Goal: Task Accomplishment & Management: Use online tool/utility

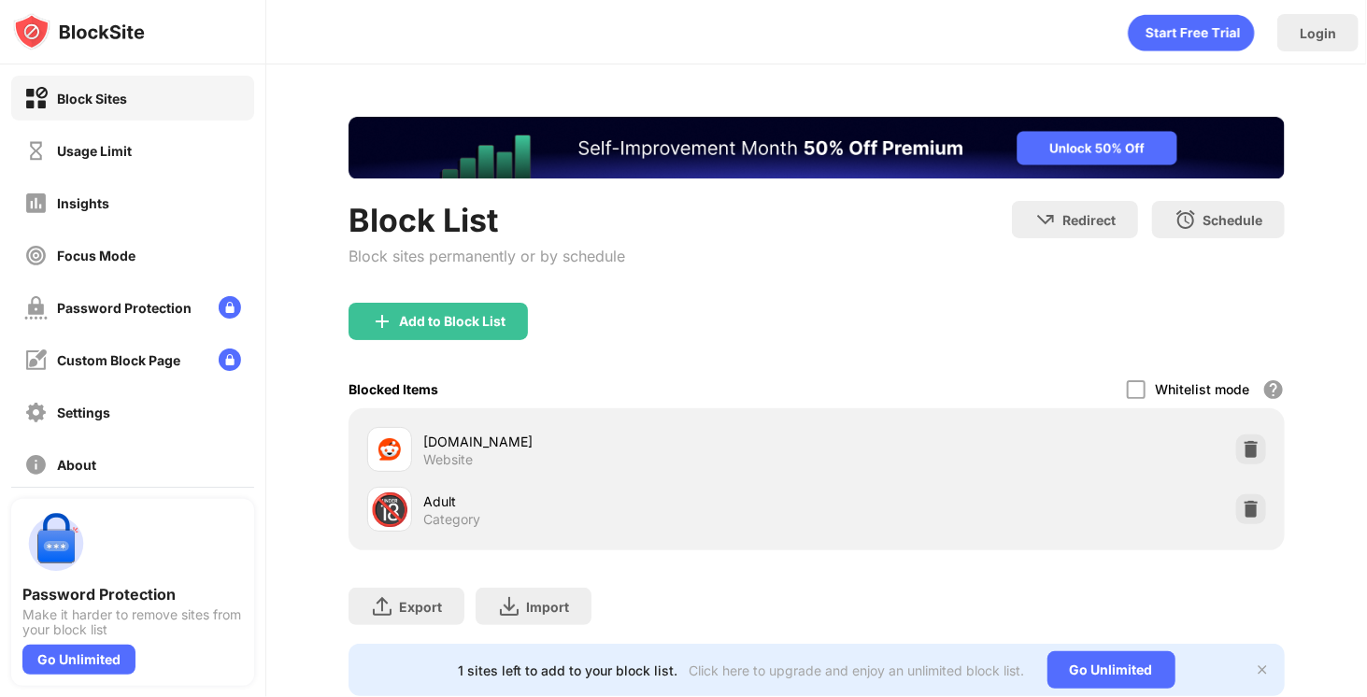
click at [465, 342] on div "Add to Block List" at bounding box center [817, 336] width 936 height 67
click at [471, 331] on div "Add to Block List" at bounding box center [438, 321] width 179 height 37
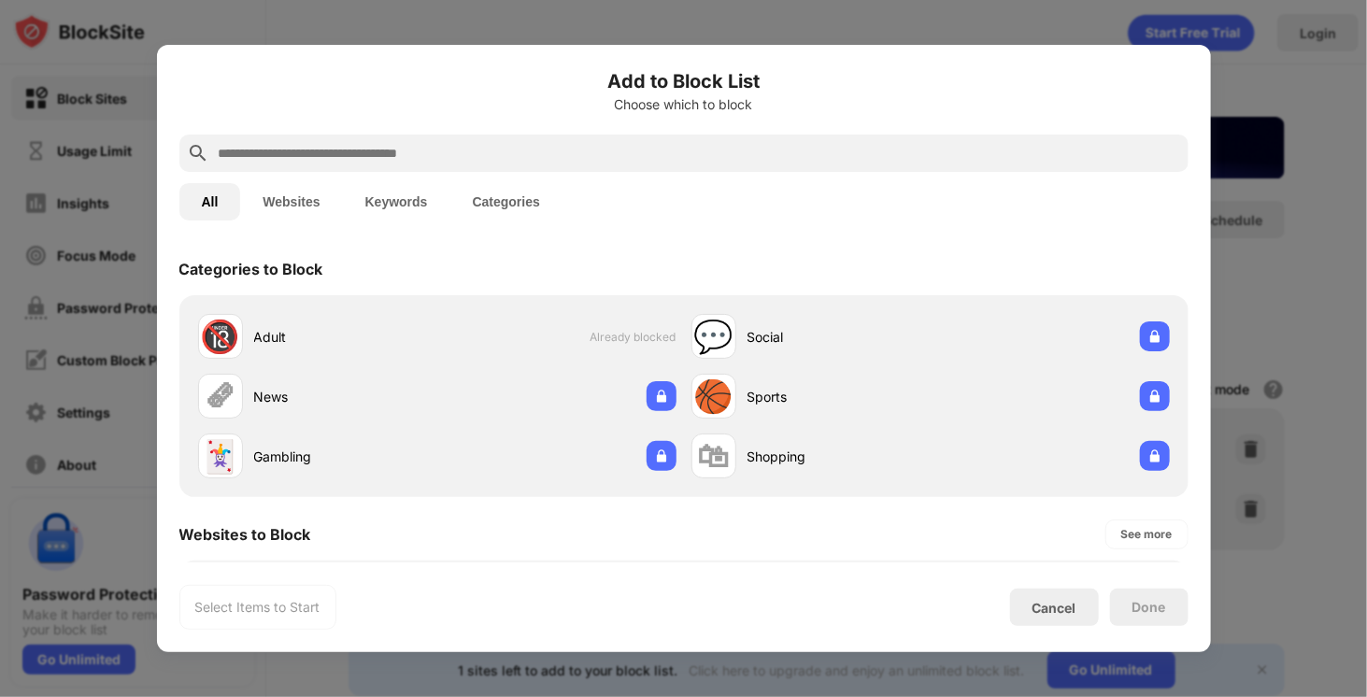
click at [570, 149] on input "text" at bounding box center [699, 153] width 964 height 22
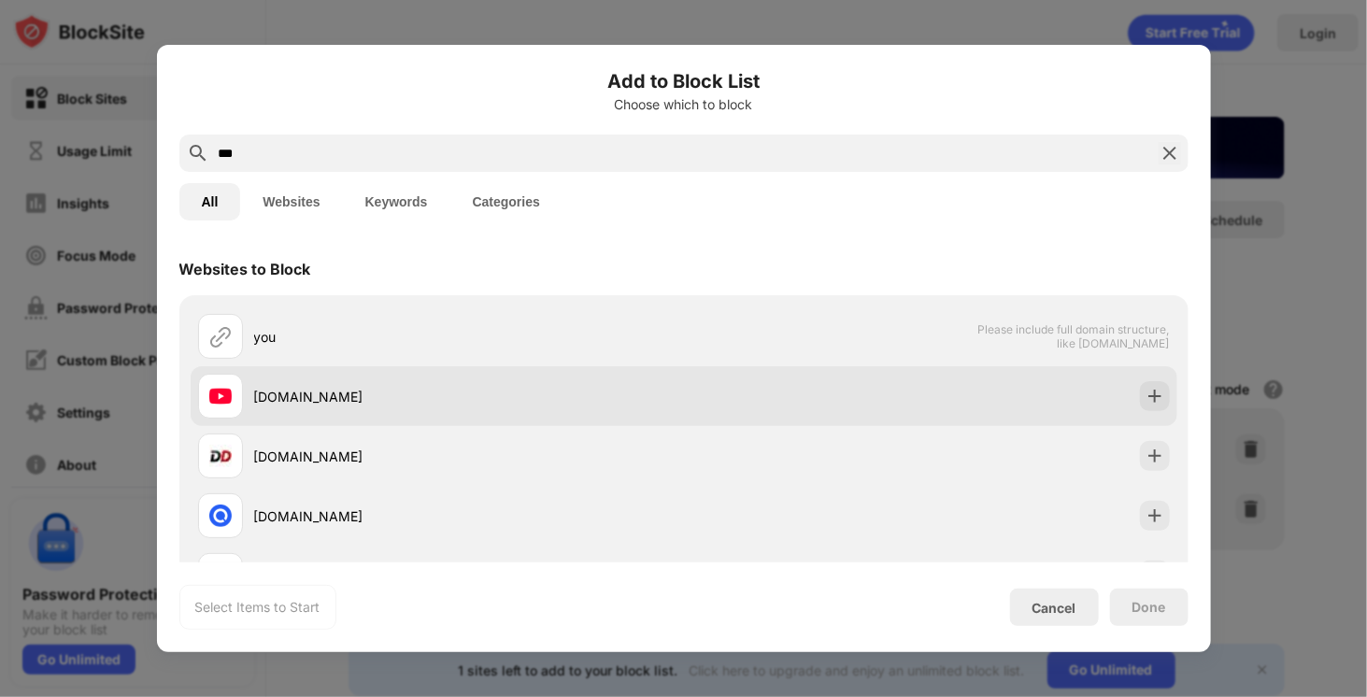
type input "***"
click at [644, 416] on div "[DOMAIN_NAME]" at bounding box center [441, 396] width 486 height 45
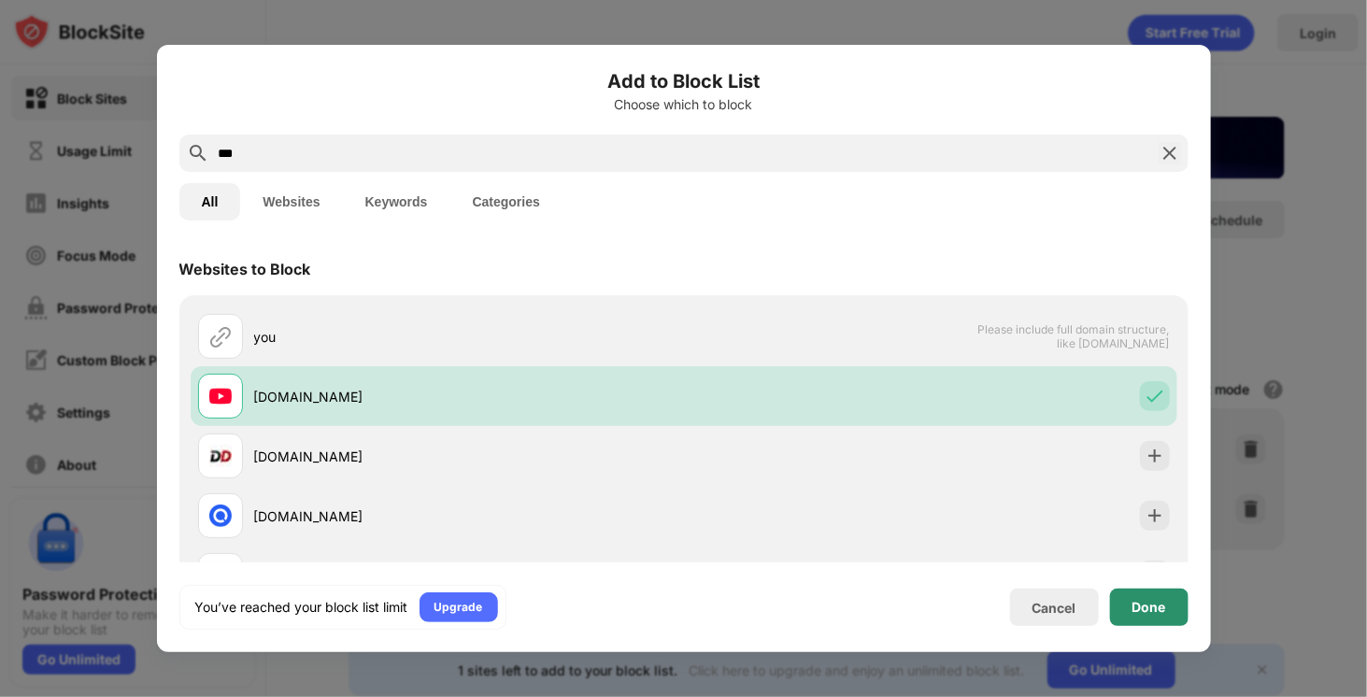
click at [1137, 614] on div "Done" at bounding box center [1150, 607] width 34 height 15
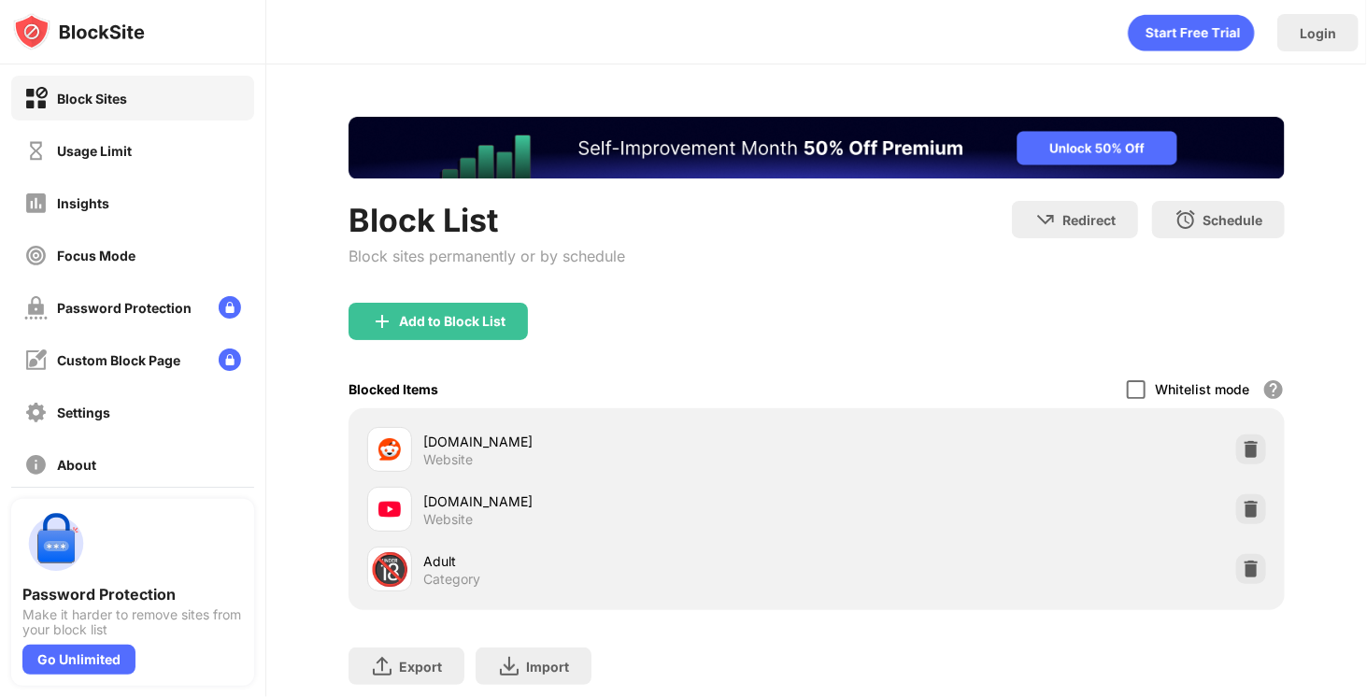
click at [1129, 390] on div at bounding box center [1136, 389] width 19 height 19
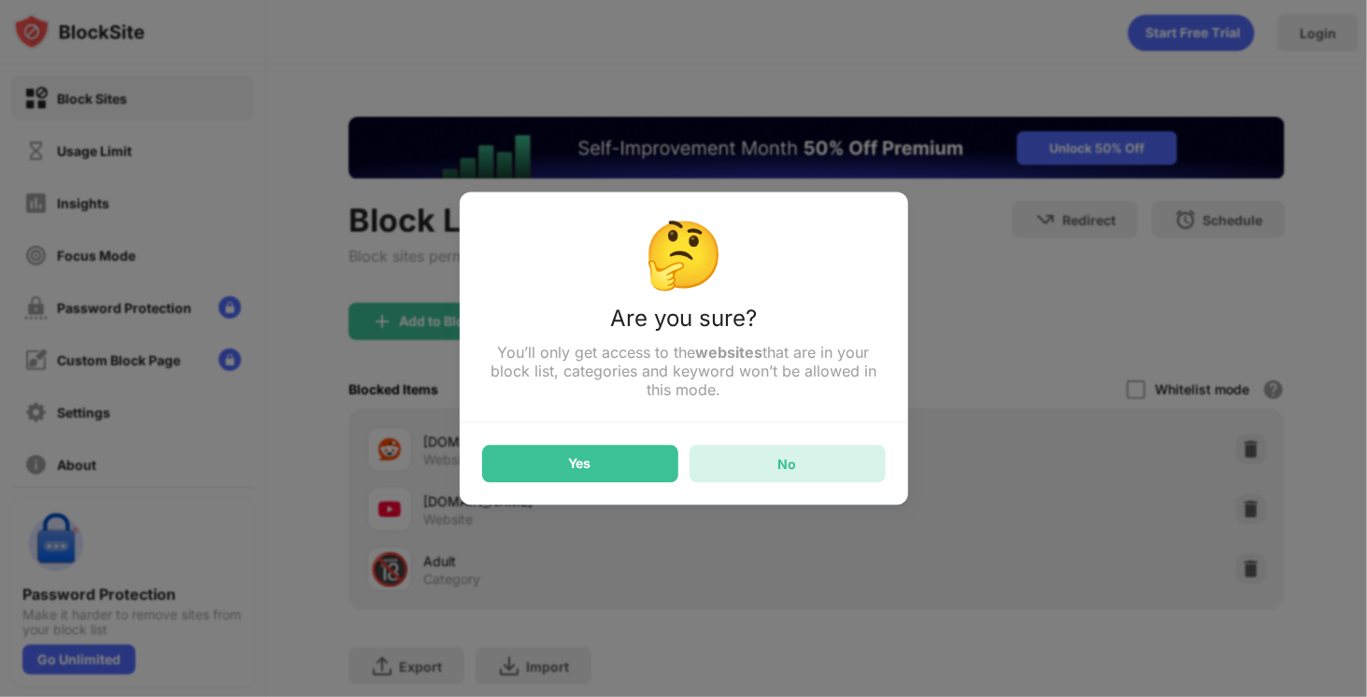
click at [830, 480] on div "No" at bounding box center [788, 464] width 196 height 37
